Goal: Check status: Check status

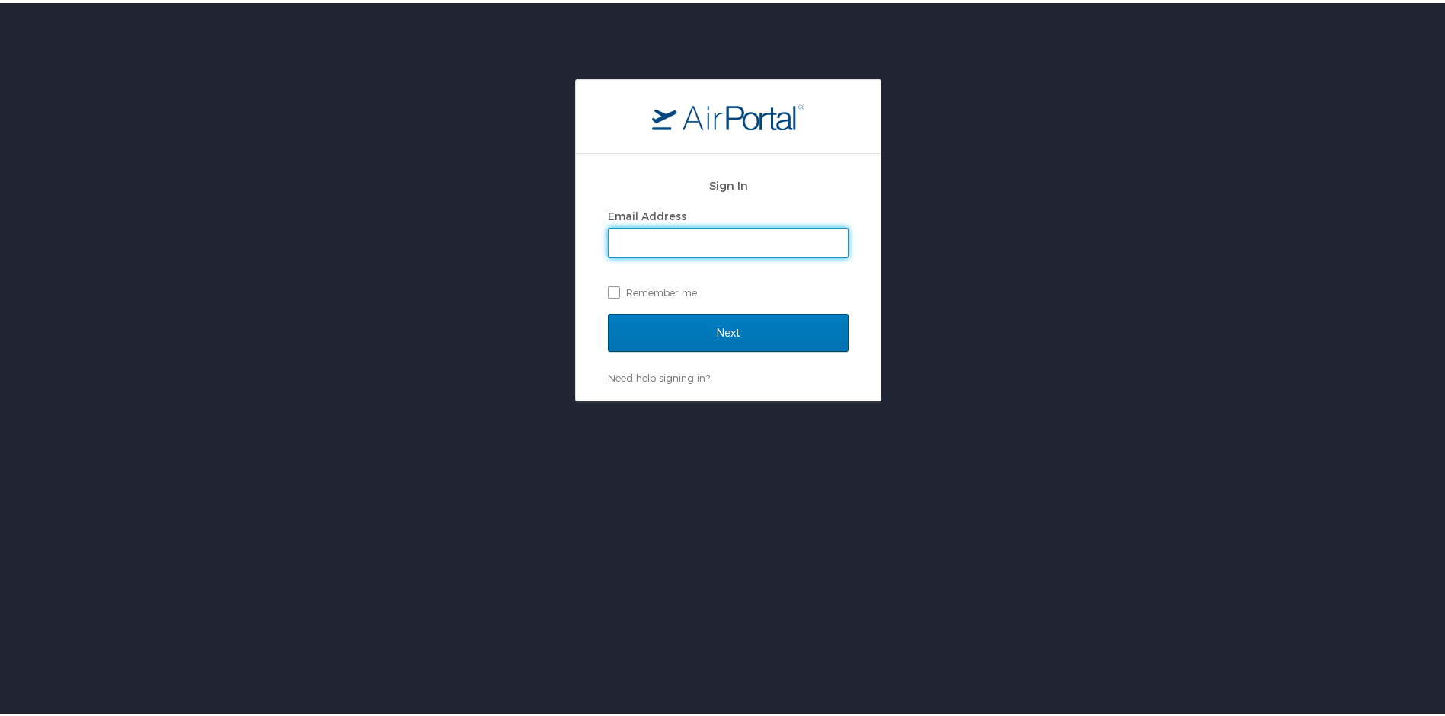
click at [658, 238] on input "Email Address" at bounding box center [728, 240] width 239 height 29
type input "randywiggins93@yahoo.com"
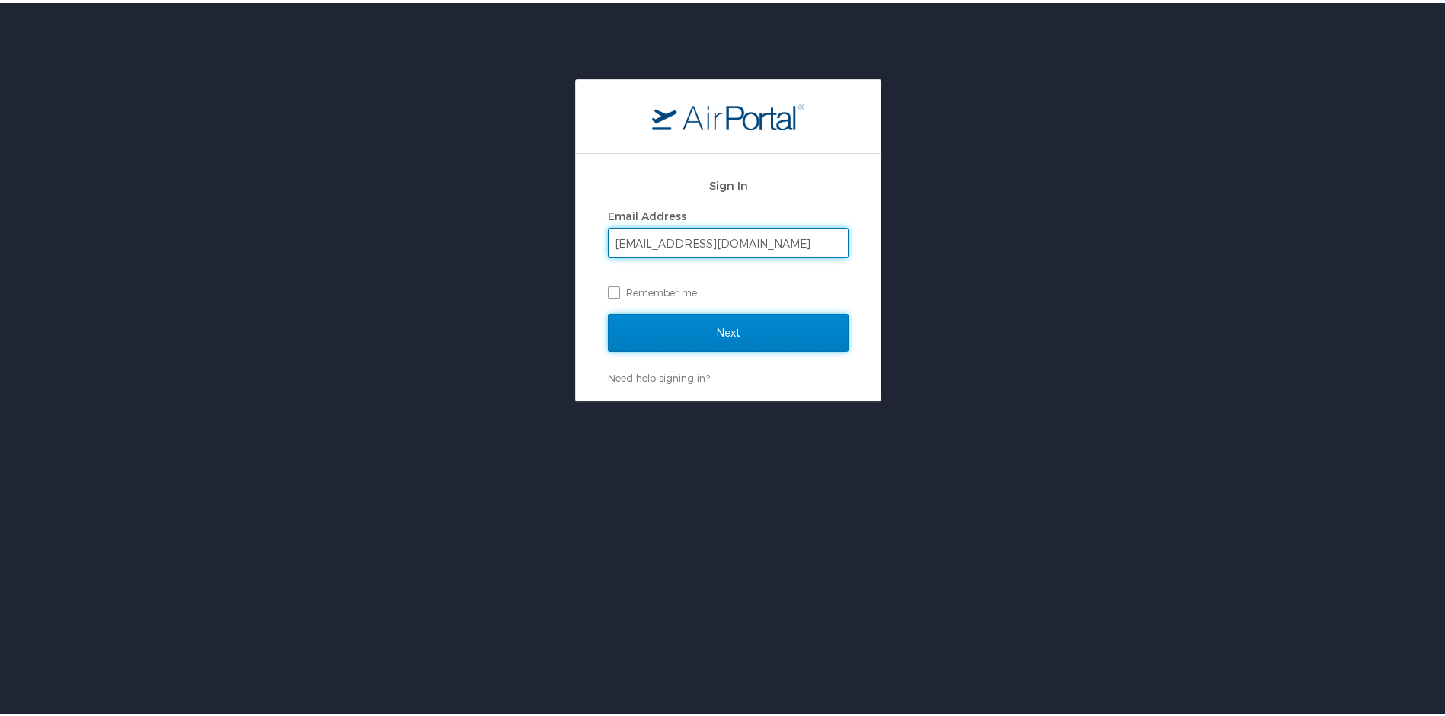
click at [686, 331] on input "Next" at bounding box center [728, 330] width 241 height 38
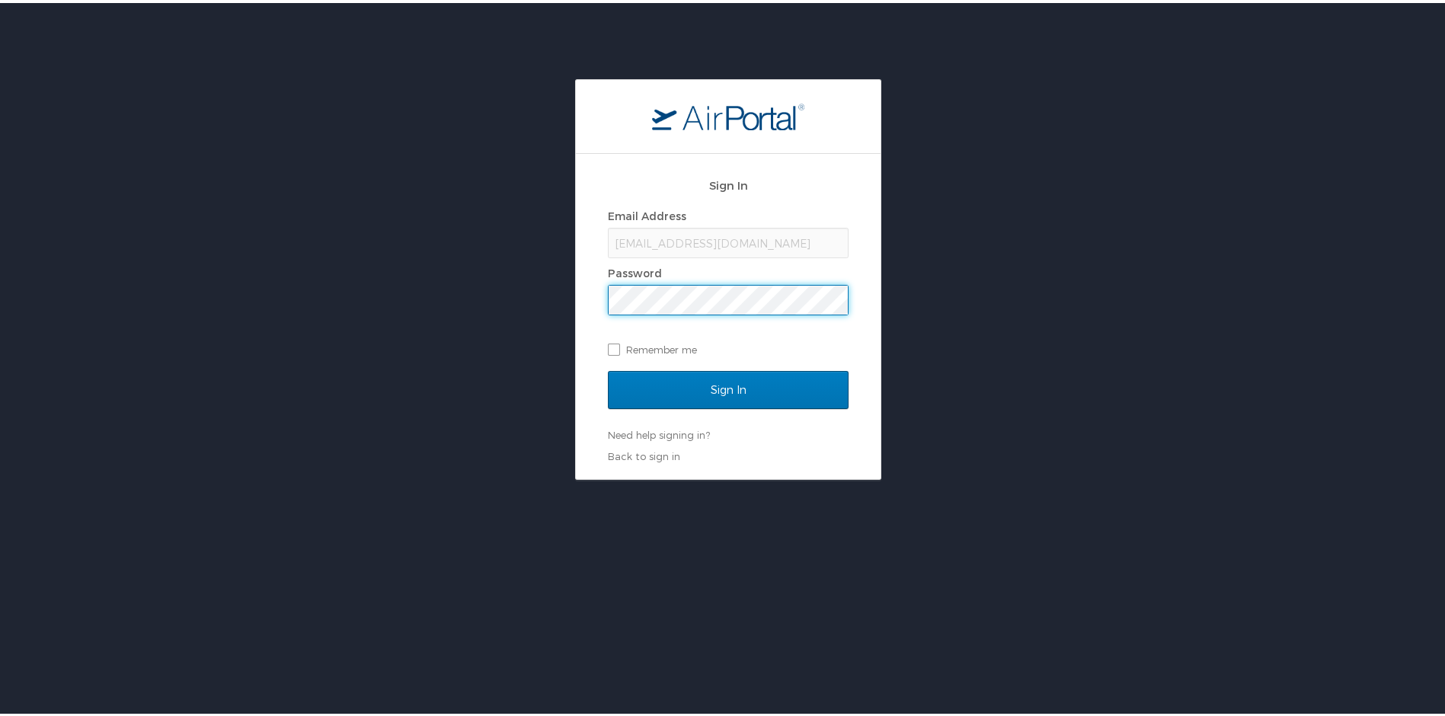
click at [608, 368] on input "Sign In" at bounding box center [728, 387] width 241 height 38
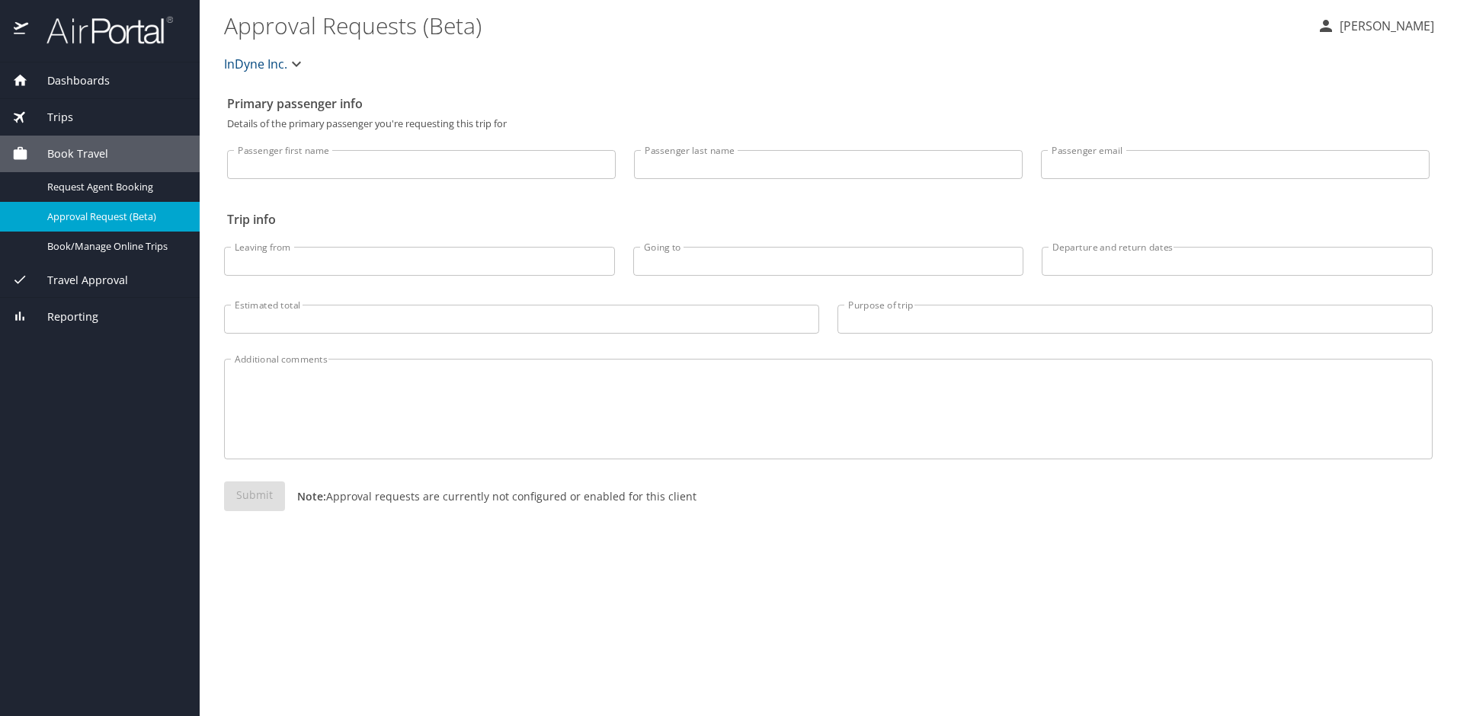
click at [70, 117] on span "Trips" at bounding box center [50, 117] width 45 height 17
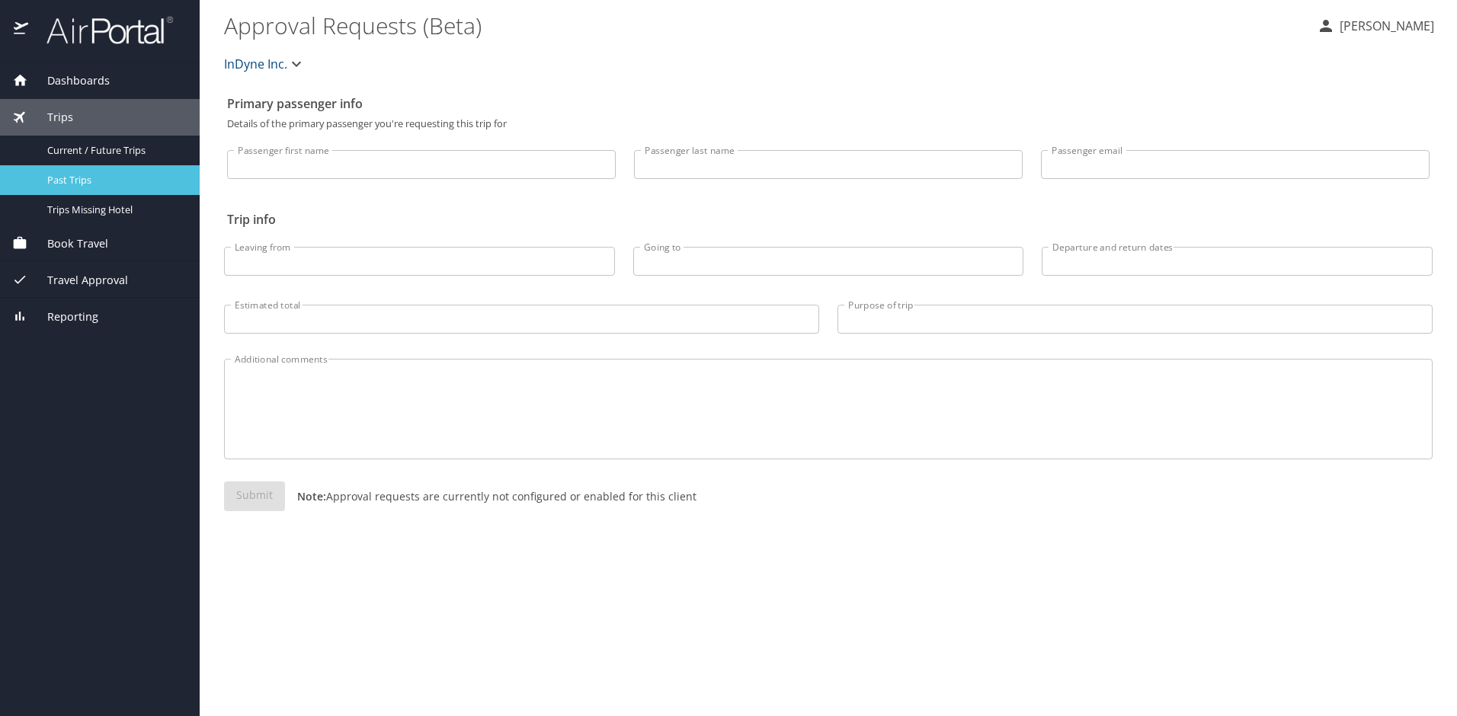
click at [95, 180] on span "Past Trips" at bounding box center [114, 180] width 134 height 14
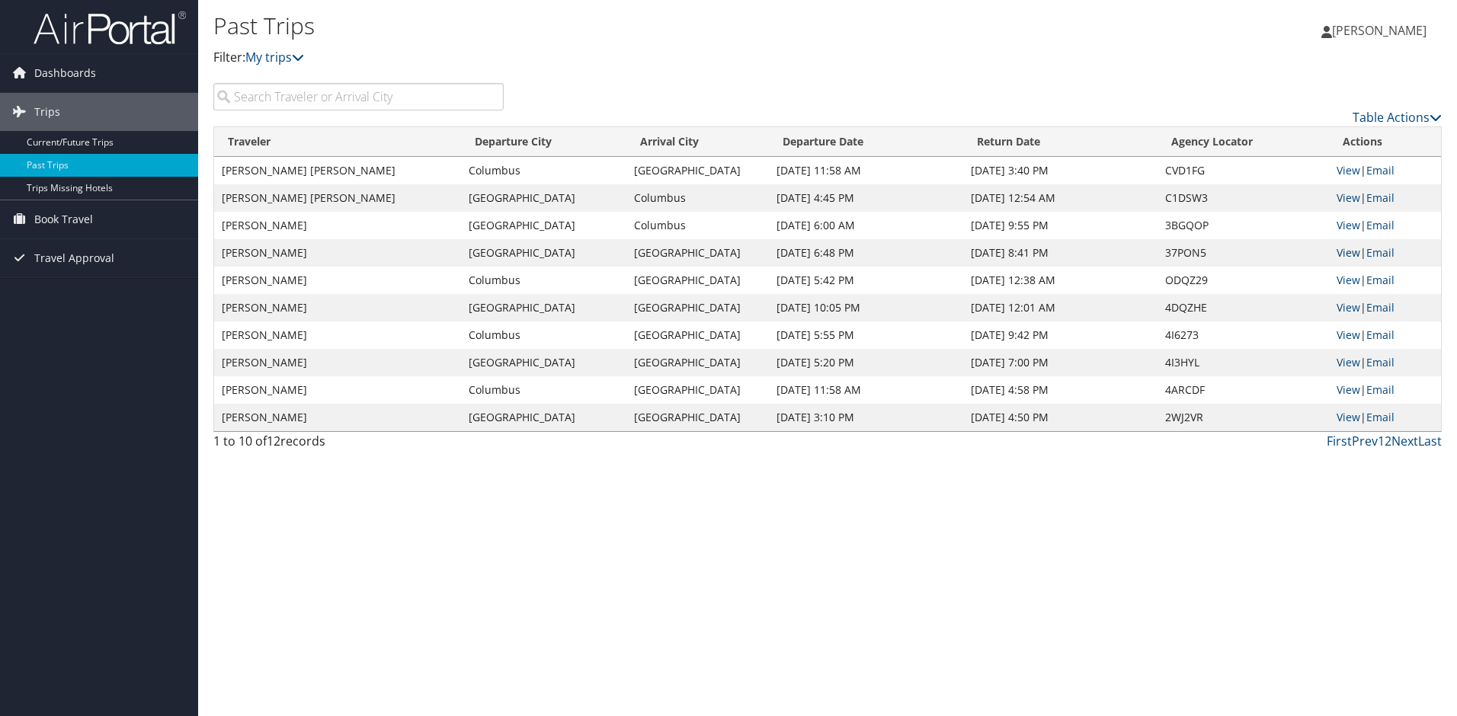
click at [1348, 252] on link "View" at bounding box center [1348, 252] width 24 height 14
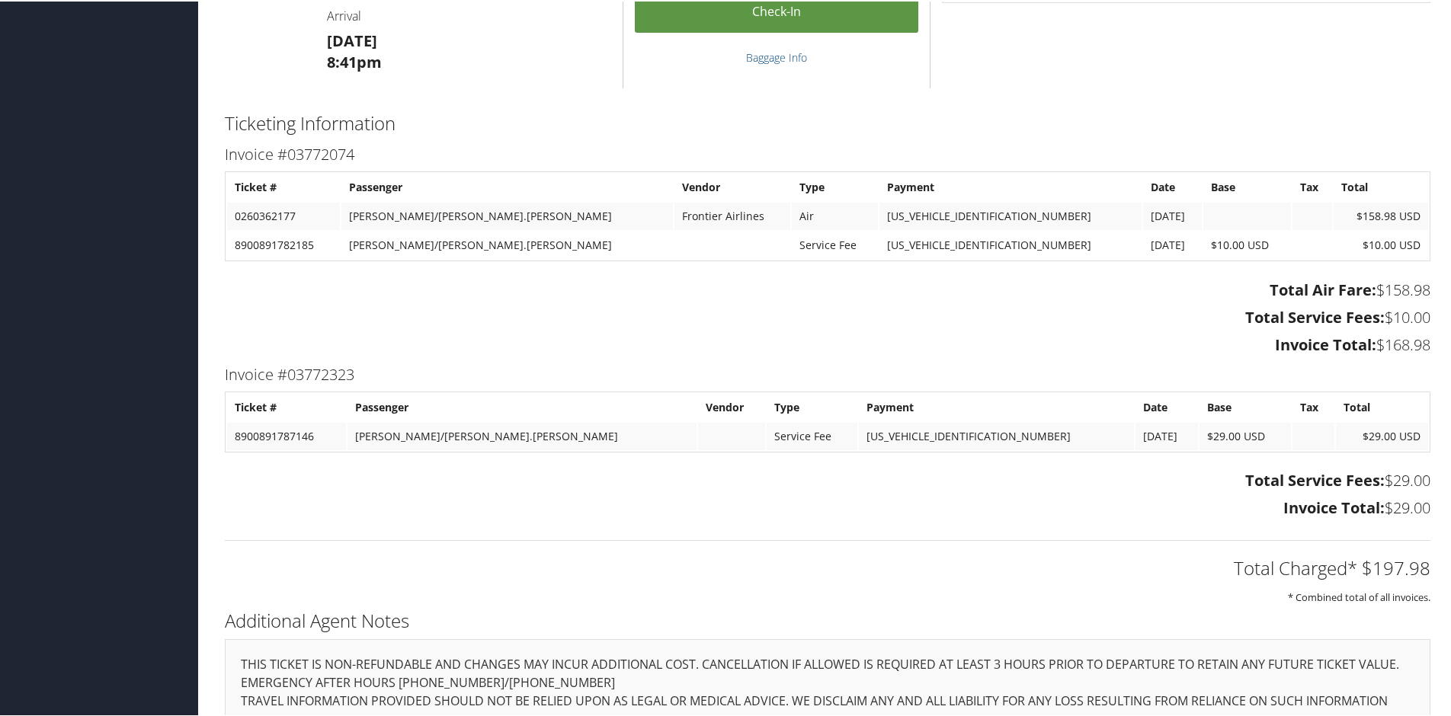
scroll to position [650, 0]
